Goal: Book appointment/travel/reservation

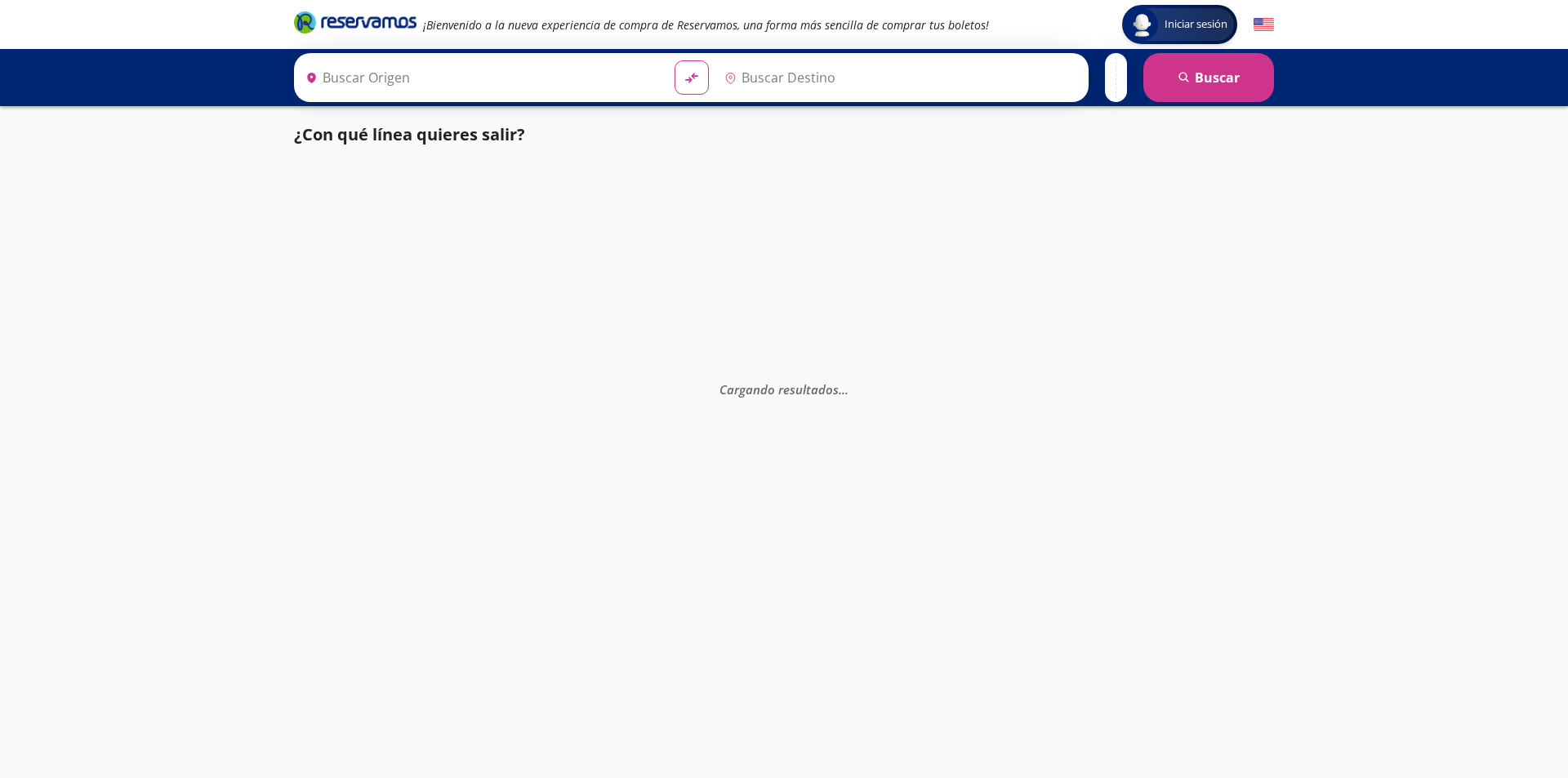
type input "[GEOGRAPHIC_DATA], [GEOGRAPHIC_DATA]"
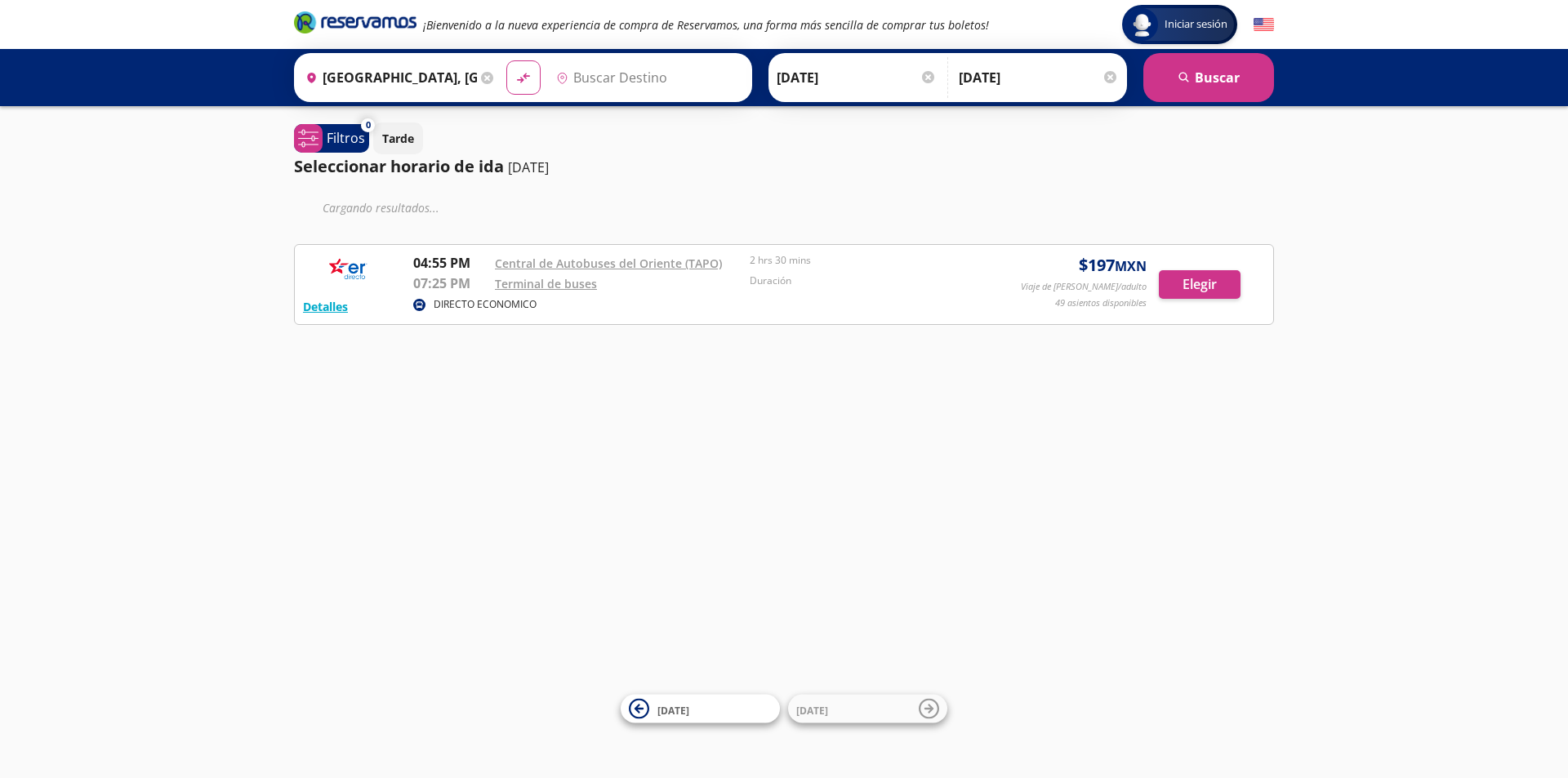
type input "[GEOGRAPHIC_DATA], [GEOGRAPHIC_DATA]"
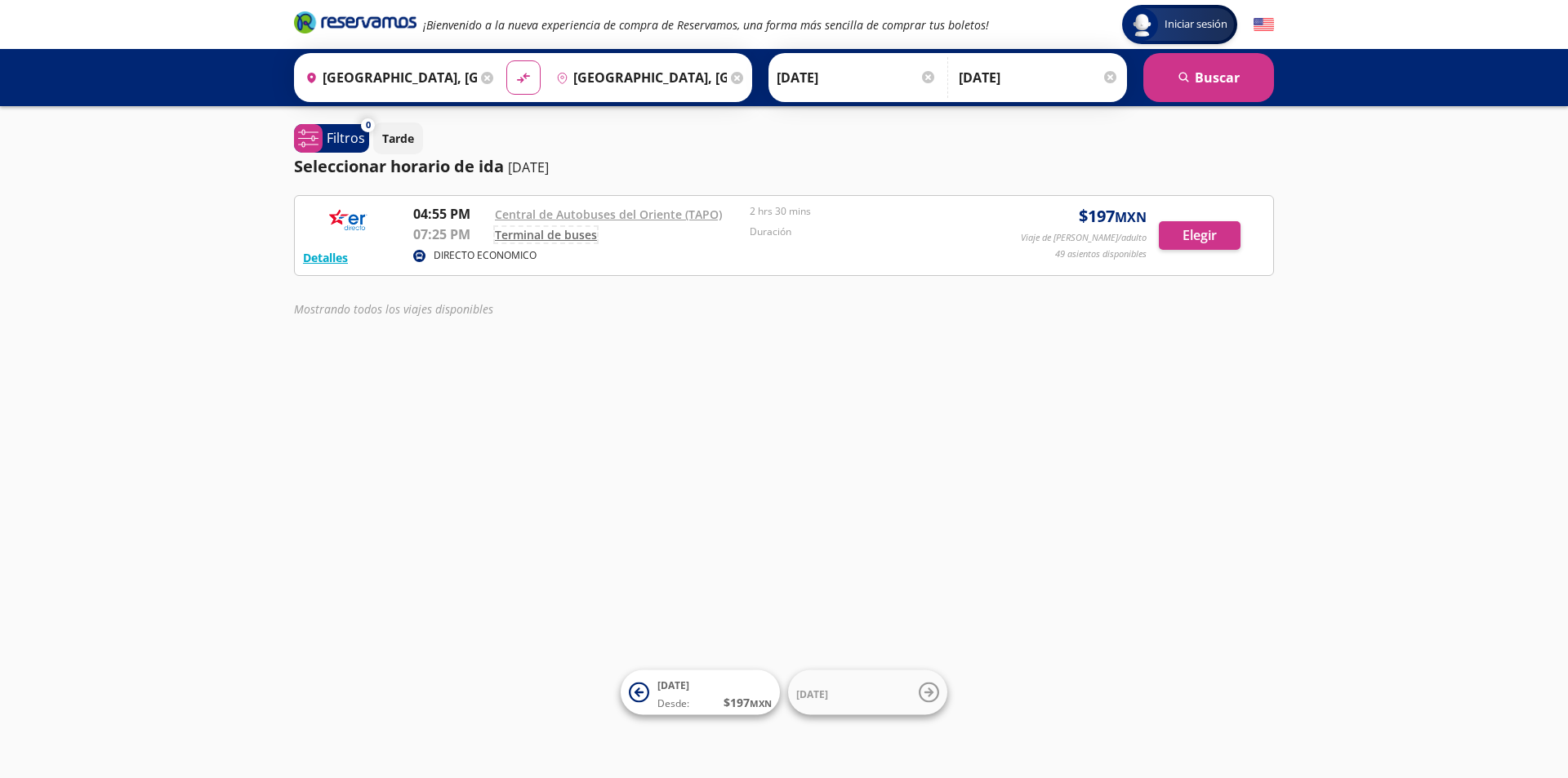
click at [566, 234] on link "Terminal de buses" at bounding box center [546, 234] width 103 height 16
click at [517, 76] on icon "material-symbols:compare-arrows-rounded" at bounding box center [523, 78] width 15 height 16
type input "[GEOGRAPHIC_DATA], [GEOGRAPHIC_DATA]"
click at [1221, 81] on button "search [GEOGRAPHIC_DATA]" at bounding box center [1208, 77] width 130 height 49
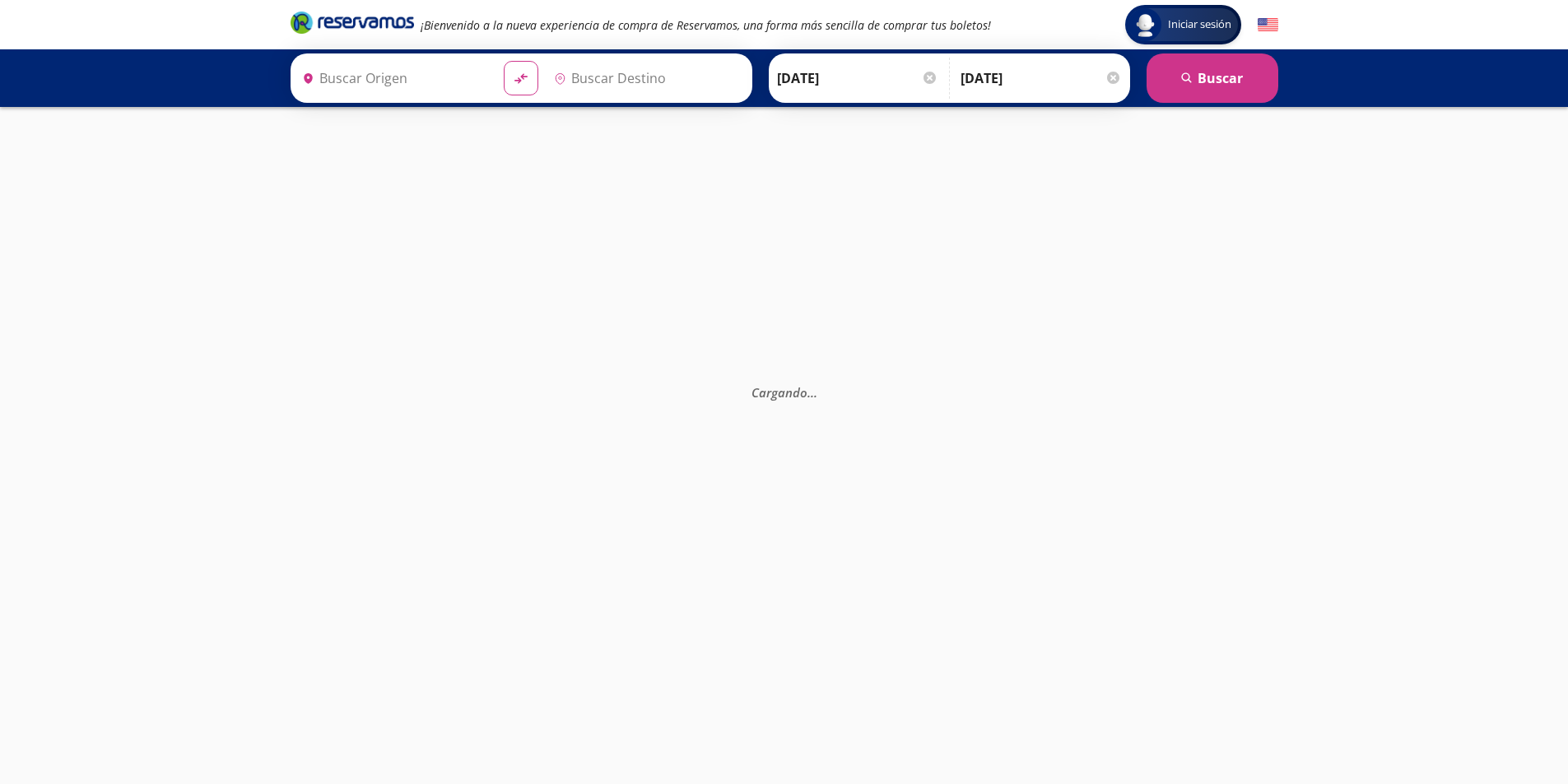
type input "[GEOGRAPHIC_DATA], [GEOGRAPHIC_DATA]"
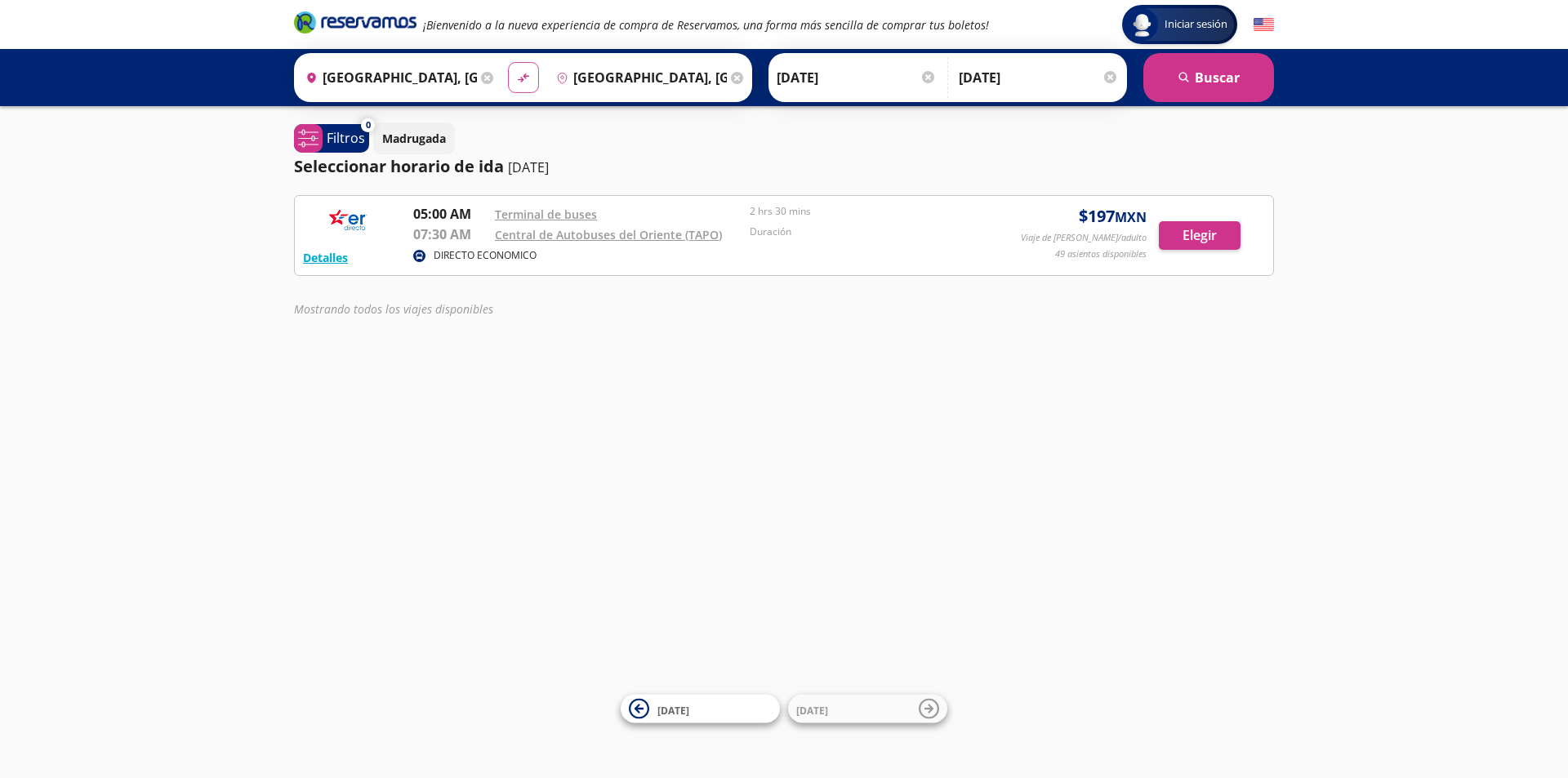
click at [520, 79] on icon at bounding box center [522, 78] width 11 height 9
type input "[GEOGRAPHIC_DATA], [GEOGRAPHIC_DATA]"
click at [987, 74] on input "[DATE]" at bounding box center [1039, 77] width 160 height 41
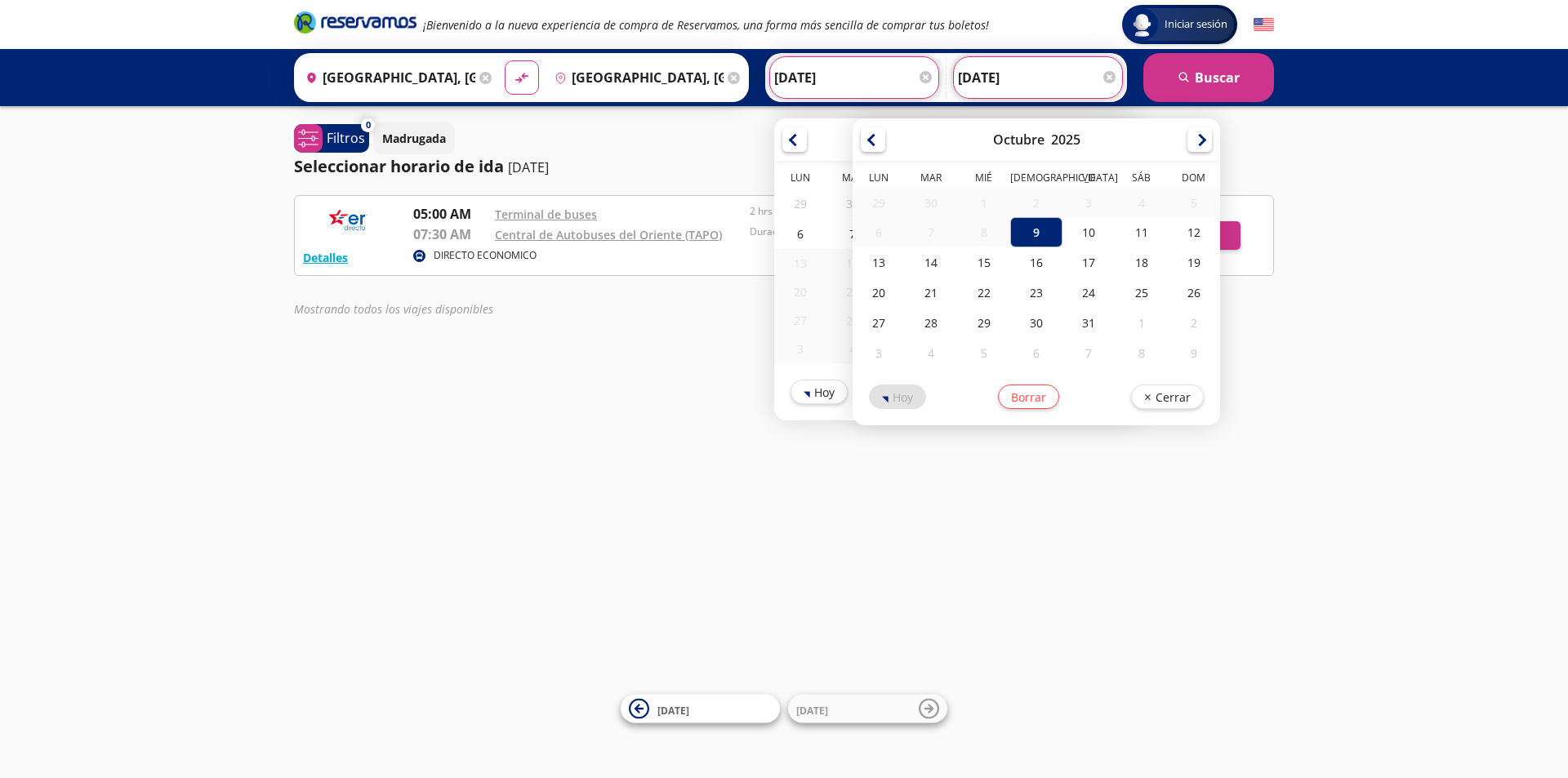
click at [847, 63] on input "[DATE]" at bounding box center [854, 77] width 160 height 41
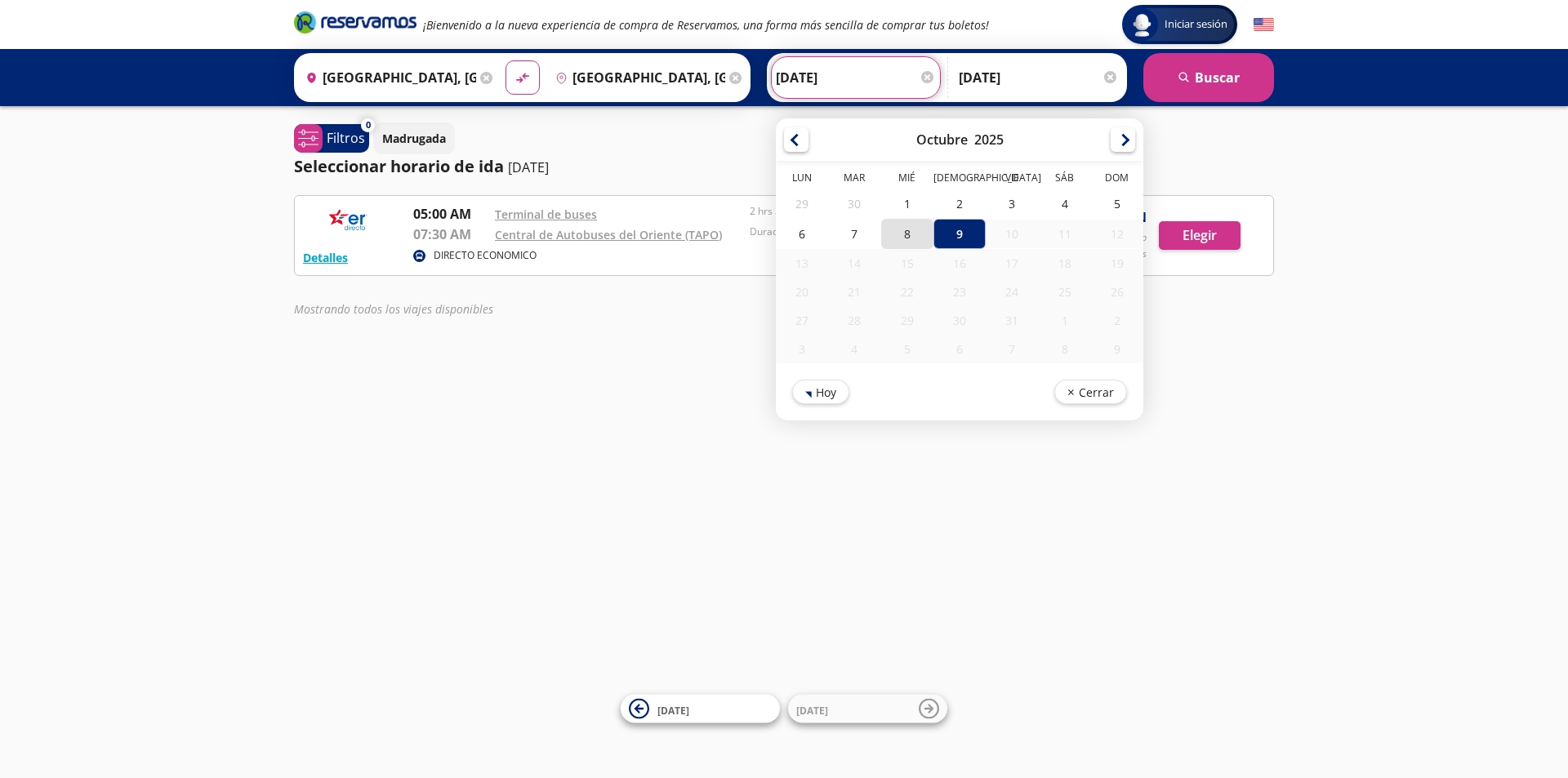
click at [906, 234] on div "8" at bounding box center [908, 234] width 52 height 30
type input "[DATE]"
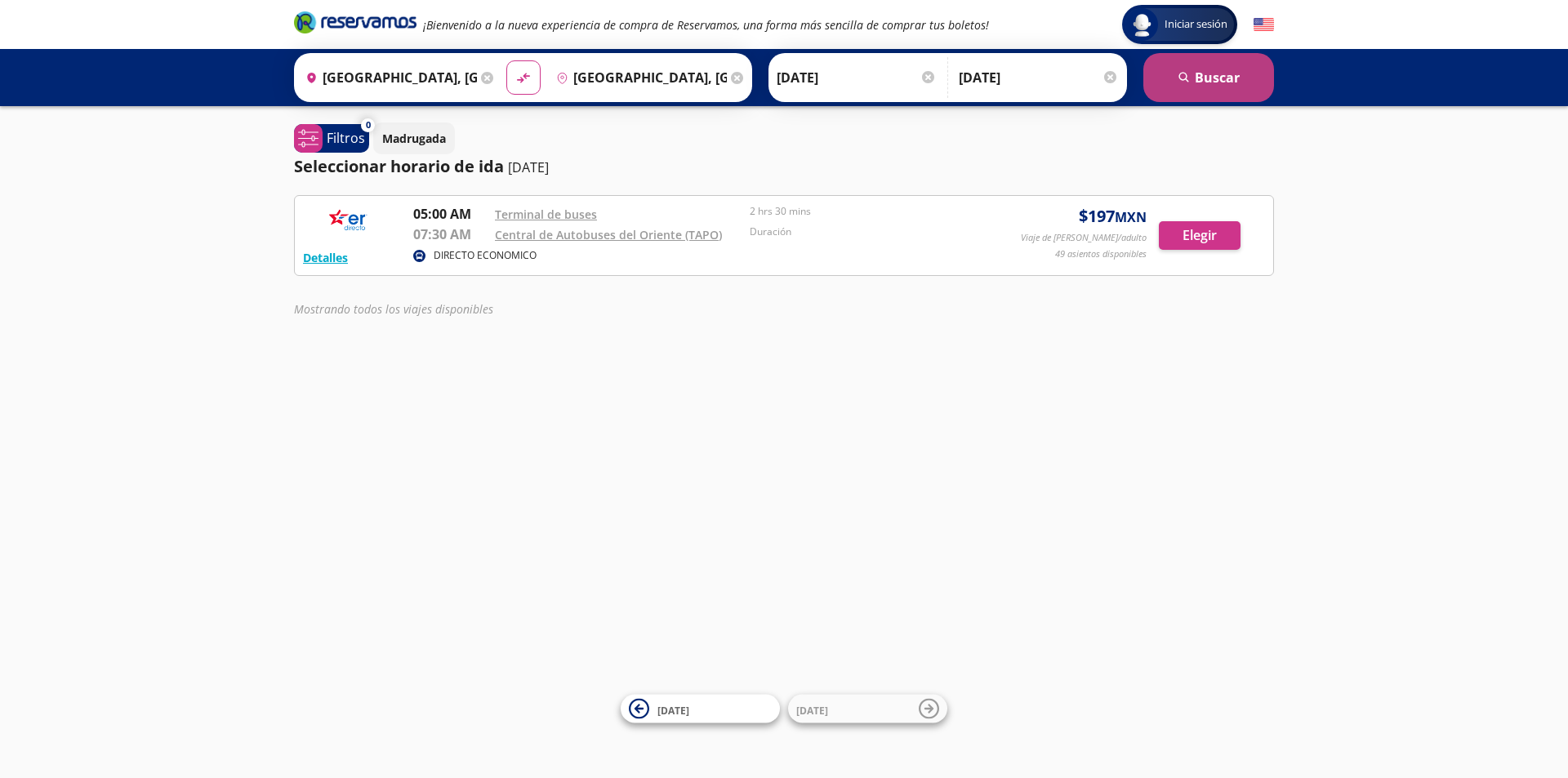
click at [1227, 79] on button "search [GEOGRAPHIC_DATA]" at bounding box center [1208, 77] width 130 height 49
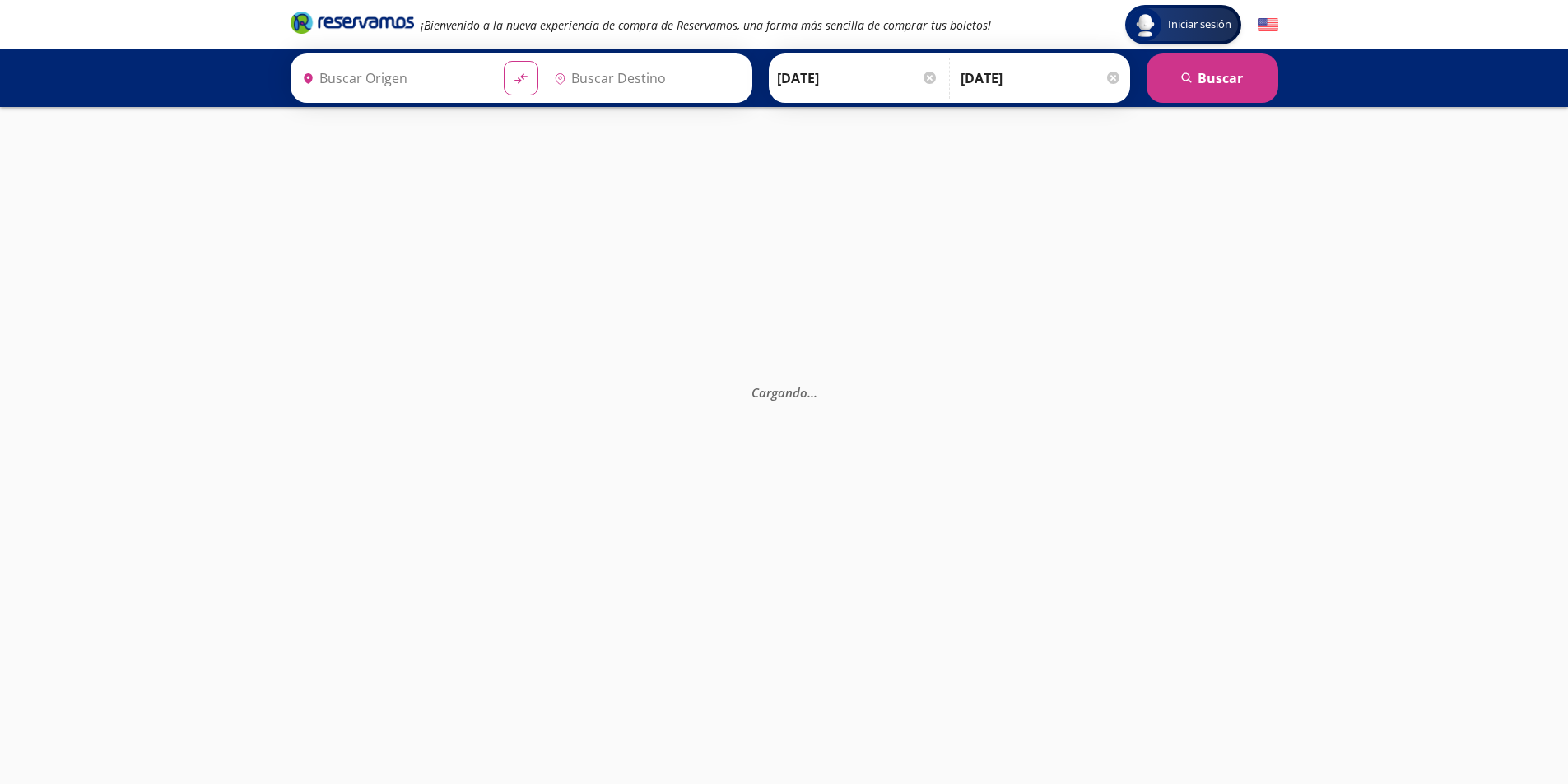
type input "[GEOGRAPHIC_DATA], [GEOGRAPHIC_DATA]"
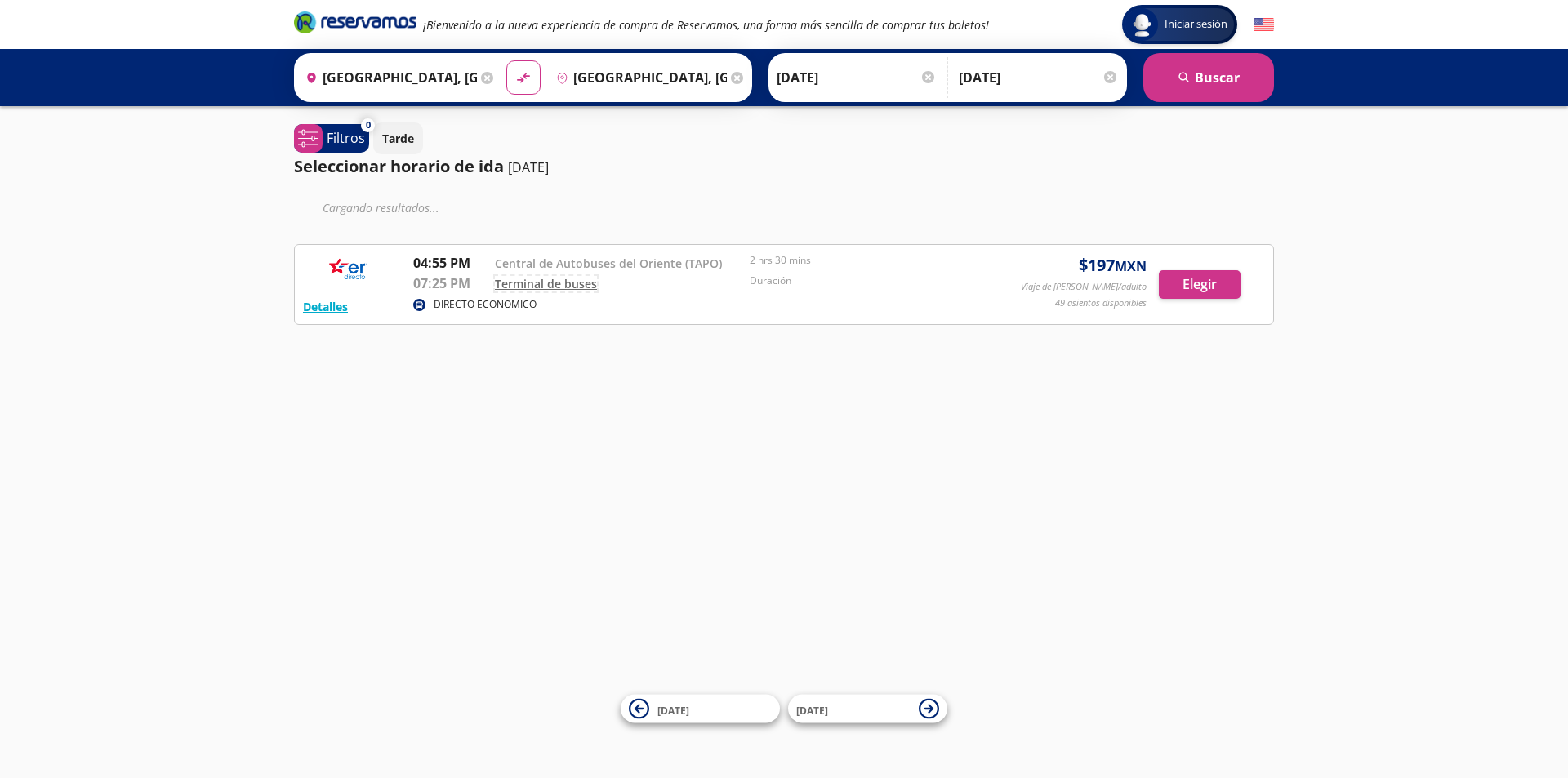
click at [574, 286] on link "Terminal de buses" at bounding box center [546, 284] width 103 height 16
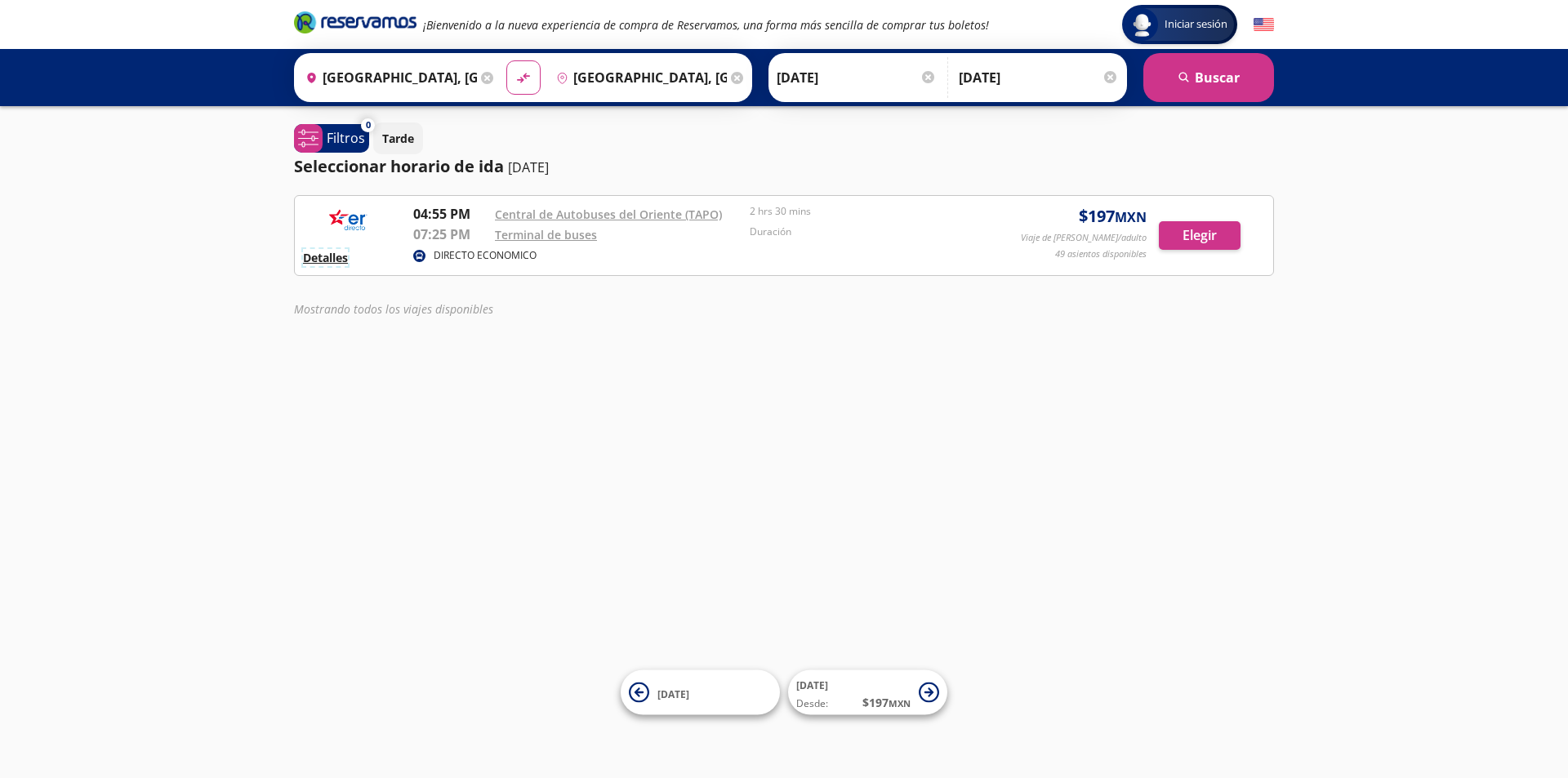
click at [332, 255] on button "Detalles" at bounding box center [326, 258] width 45 height 17
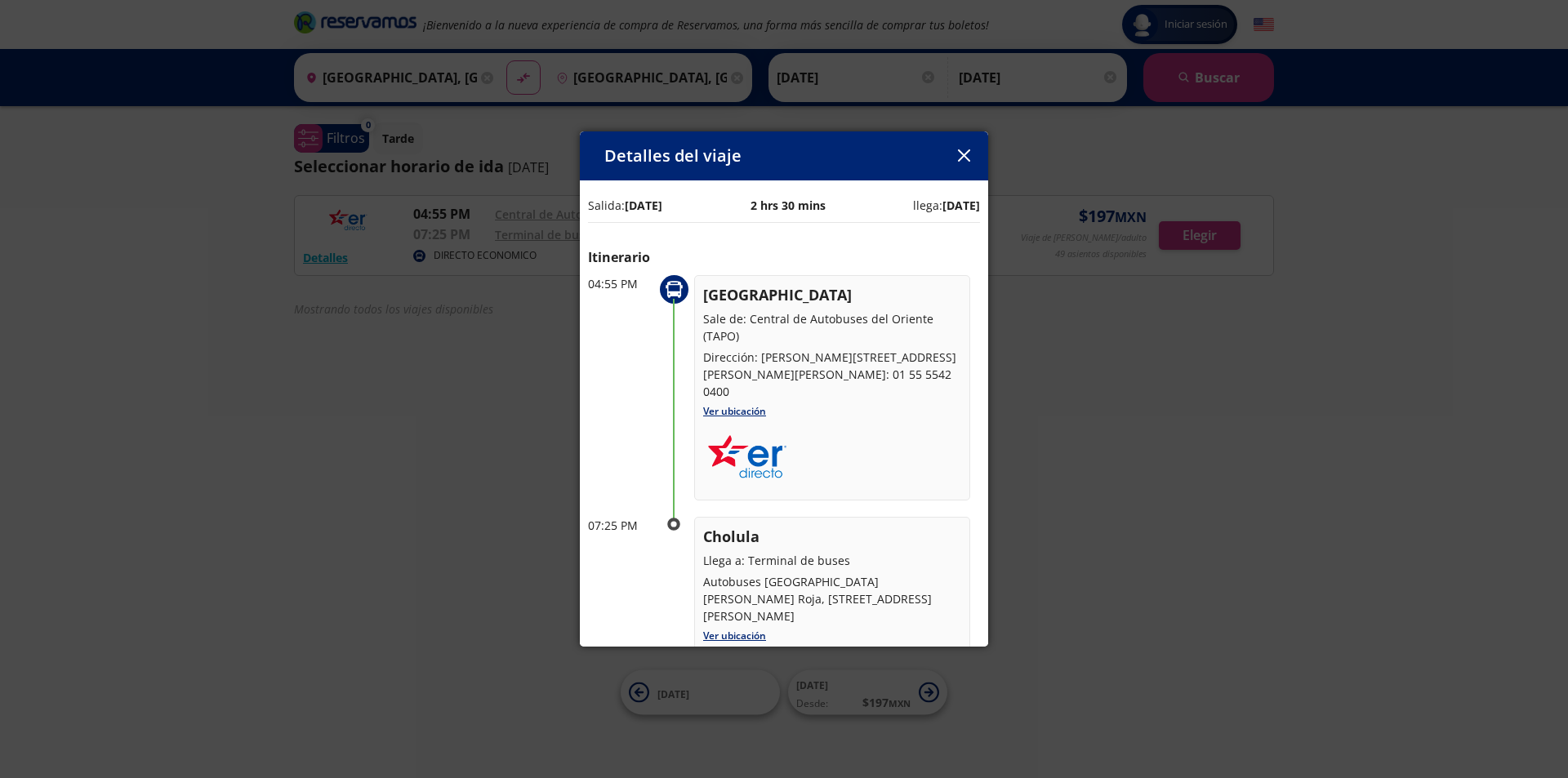
click at [961, 158] on icon "button" at bounding box center [963, 155] width 12 height 12
